Goal: Information Seeking & Learning: Find specific fact

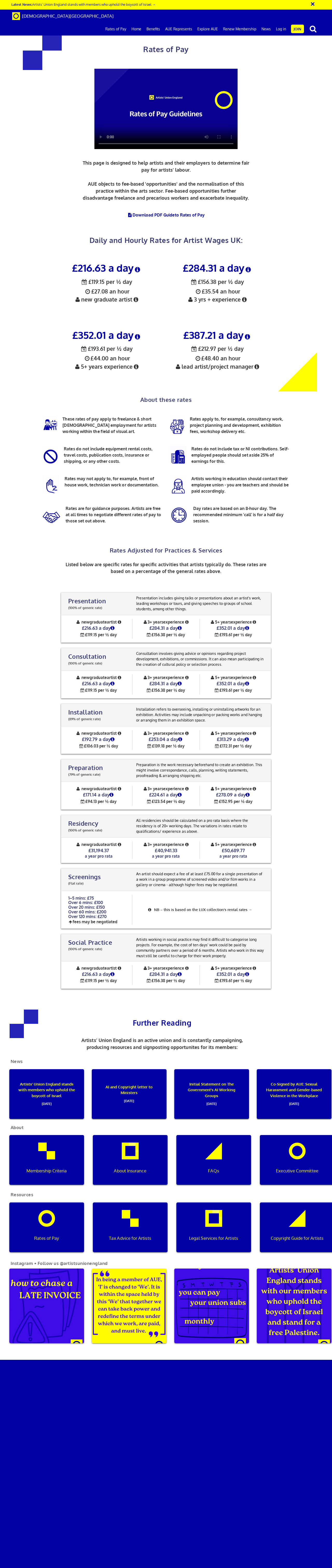
scroll to position [247, 0]
click at [138, 334] on icon at bounding box center [137, 337] width 8 height 6
click at [63, 324] on div "£352.01 a day ½ £193.61 per ½ day £44.00 an hour 5+ years experience" at bounding box center [107, 358] width 111 height 67
click at [71, 324] on div "£352.01 a day ½ £193.61 per ½ day £44.00 an hour 5+ years experience" at bounding box center [107, 358] width 111 height 67
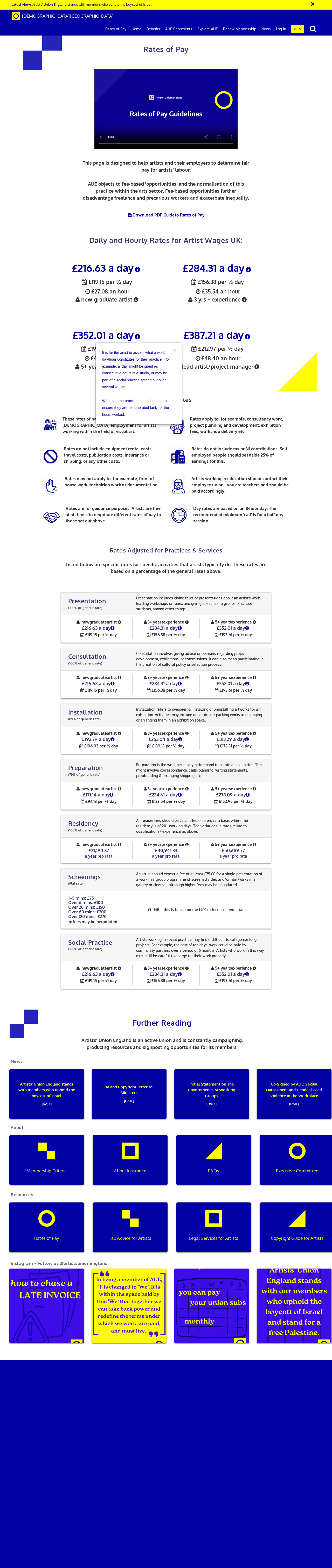
click at [82, 391] on div "About these rates These rates of pay apply to freelance & short contract employ…" at bounding box center [166, 464] width 263 height 145
click at [140, 334] on icon at bounding box center [137, 337] width 8 height 6
click at [114, 626] on icon at bounding box center [113, 628] width 6 height 5
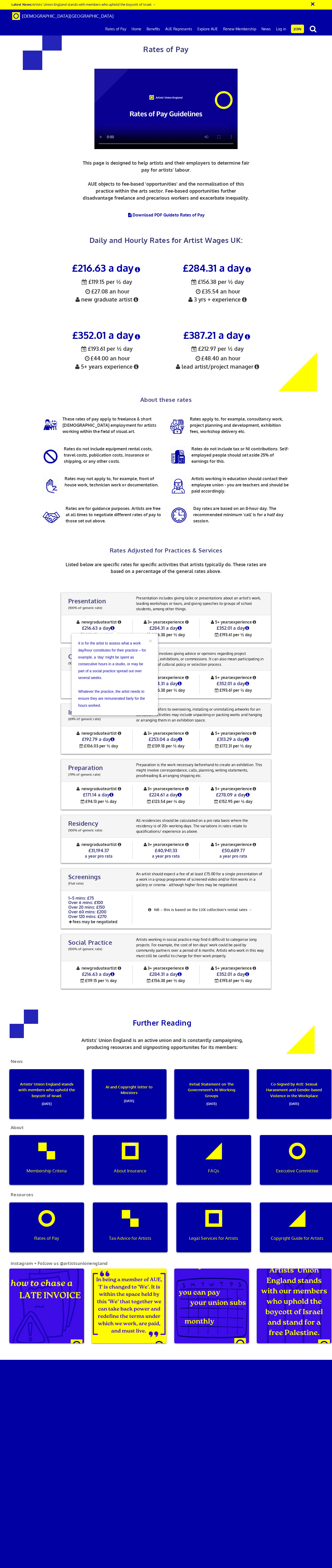
scroll to position [564, 0]
click at [63, 615] on div "new graduate artist £216.63 a day ½ £119.15 per ½ day 3+ years experience £284.…" at bounding box center [166, 629] width 210 height 28
click at [164, 595] on p "Presentation includes giving talks or presentations about an artist's work, lea…" at bounding box center [200, 603] width 132 height 16
click at [21, 587] on div "Presentation (100% of generic rate) Presentation (100% of generic rate) Present…" at bounding box center [166, 791] width 316 height 407
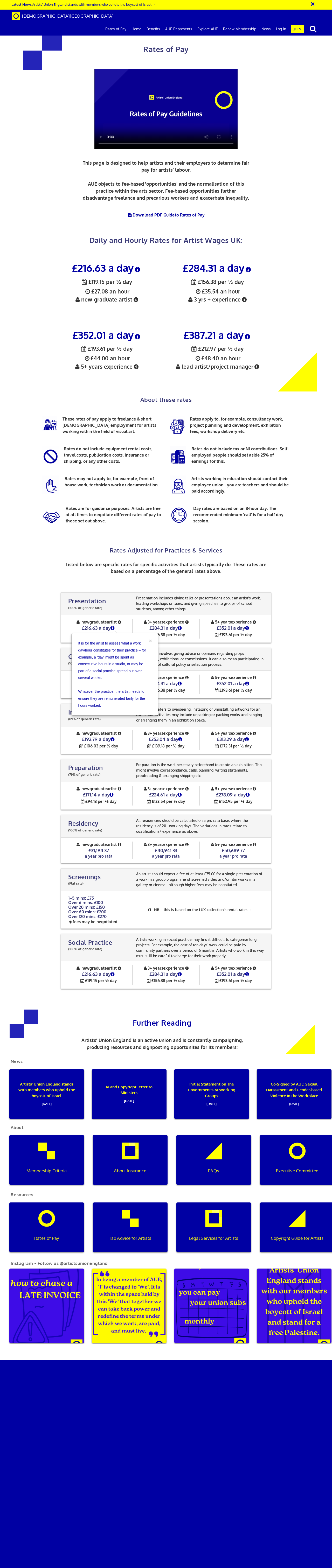
click at [275, 587] on div "Presentation (100% of generic rate) Presentation (100% of generic rate) Present…" at bounding box center [166, 791] width 316 height 407
click at [114, 626] on icon at bounding box center [113, 628] width 6 height 5
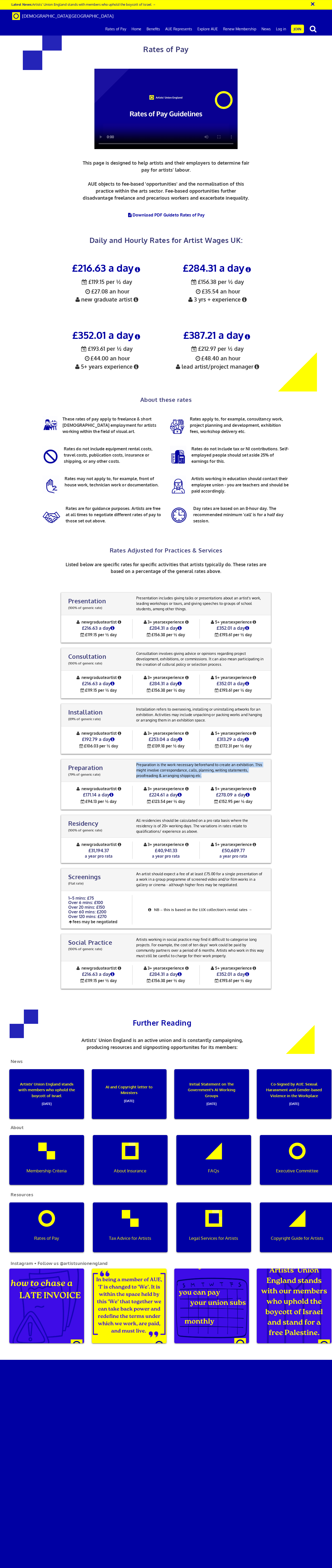
drag, startPoint x: 206, startPoint y: 105, endPoint x: 135, endPoint y: 95, distance: 71.7
click at [135, 760] on div "Preparation is the work necessary beforehand to create an exhibition. This migh…" at bounding box center [201, 770] width 140 height 21
copy p "Preparation is the work necessary beforehand to create an exhibition. This migh…"
drag, startPoint x: 249, startPoint y: 72, endPoint x: 218, endPoint y: 70, distance: 31.1
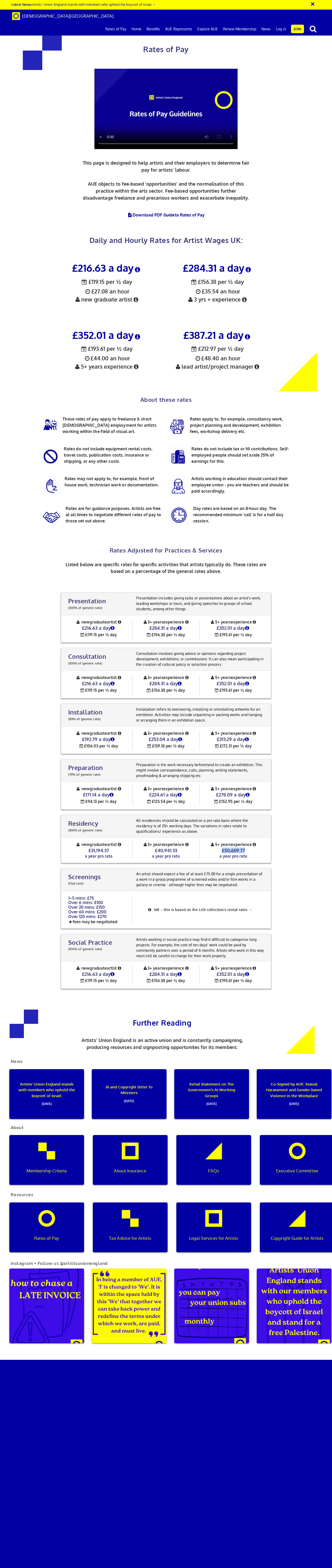
click at [218, 847] on h4 "£50,689.77" at bounding box center [233, 850] width 68 height 6
copy span "£50,689.77"
click at [258, 364] on icon at bounding box center [257, 366] width 7 height 5
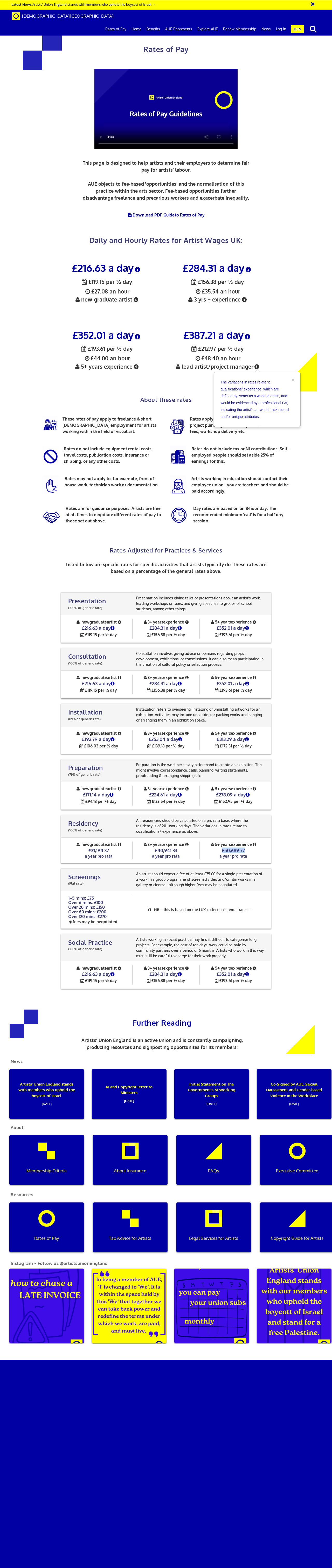
click at [256, 364] on icon at bounding box center [257, 366] width 7 height 5
